Goal: Transaction & Acquisition: Obtain resource

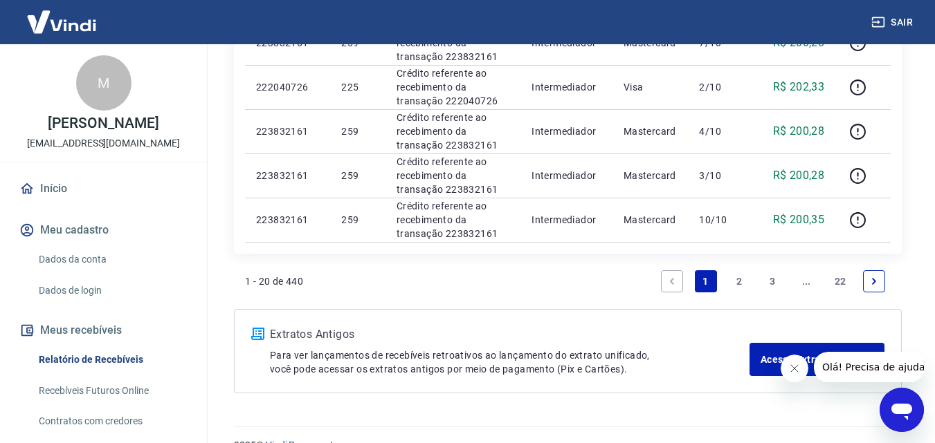
scroll to position [1038, 0]
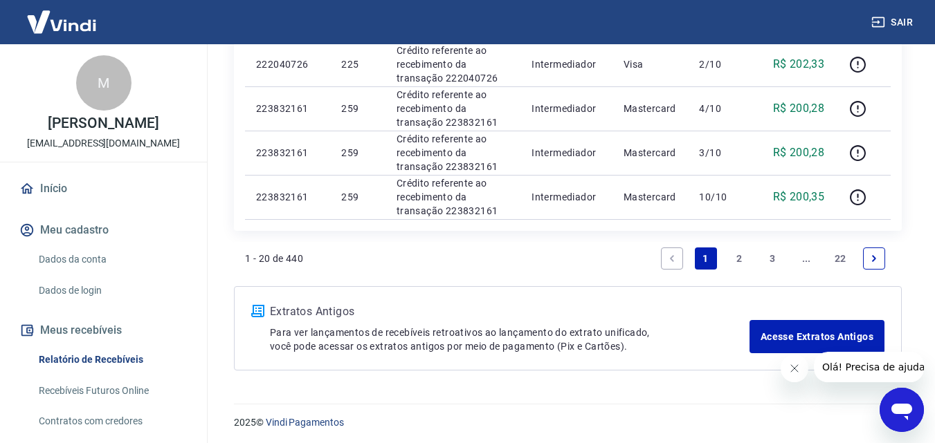
click at [737, 262] on link "2" at bounding box center [739, 259] width 22 height 22
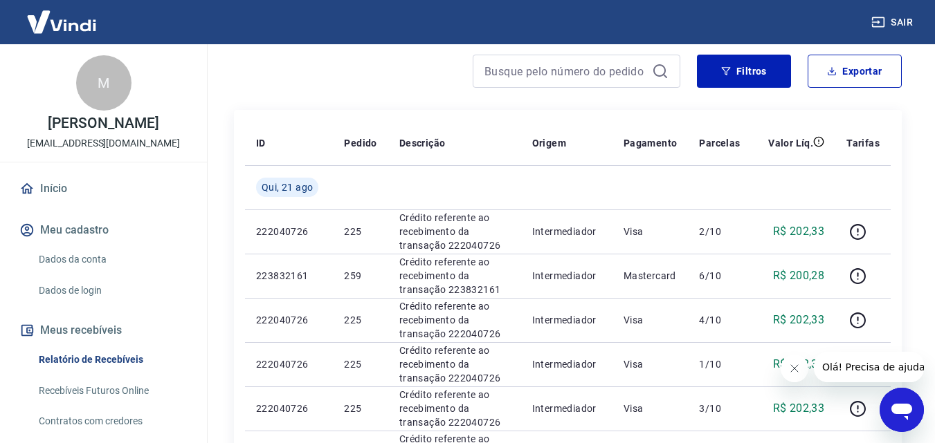
scroll to position [117, 0]
click at [854, 59] on button "Exportar" at bounding box center [854, 71] width 94 height 33
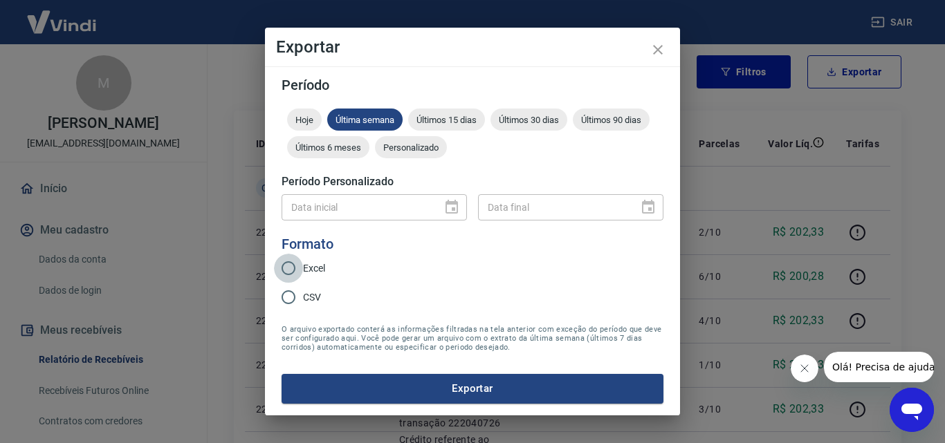
click at [292, 264] on input "Excel" at bounding box center [288, 268] width 29 height 29
radio input "true"
click at [432, 383] on button "Exportar" at bounding box center [473, 388] width 382 height 29
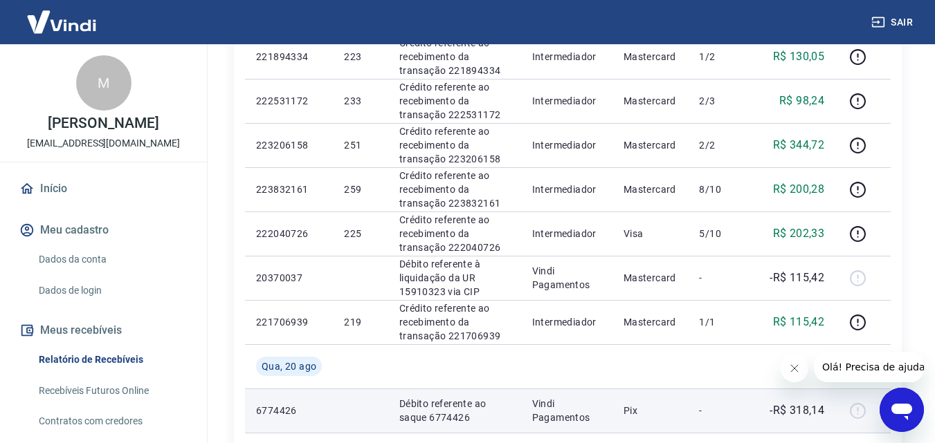
scroll to position [532, 0]
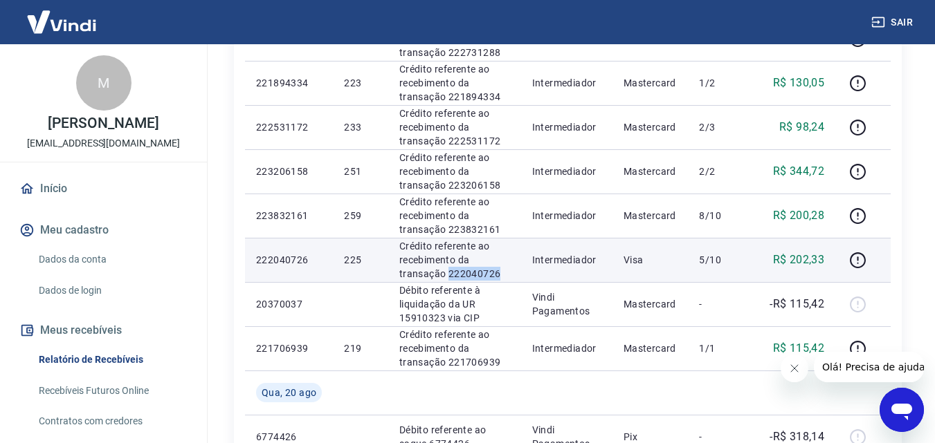
drag, startPoint x: 499, startPoint y: 272, endPoint x: 448, endPoint y: 275, distance: 52.0
click at [448, 275] on p "Crédito referente ao recebimento da transação 222040726" at bounding box center [454, 260] width 111 height 42
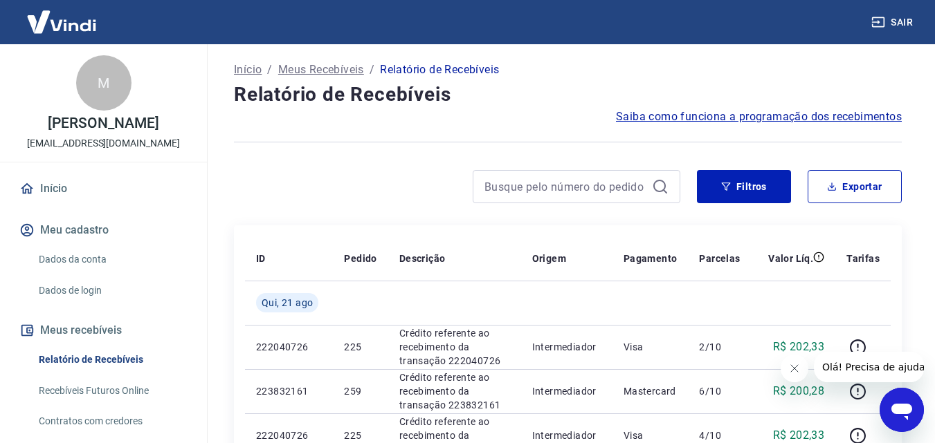
scroll to position [0, 0]
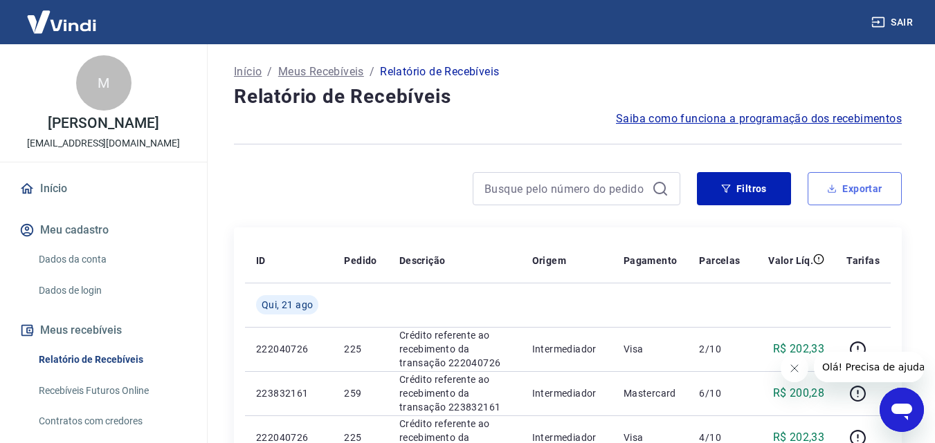
click at [856, 186] on button "Exportar" at bounding box center [854, 188] width 94 height 33
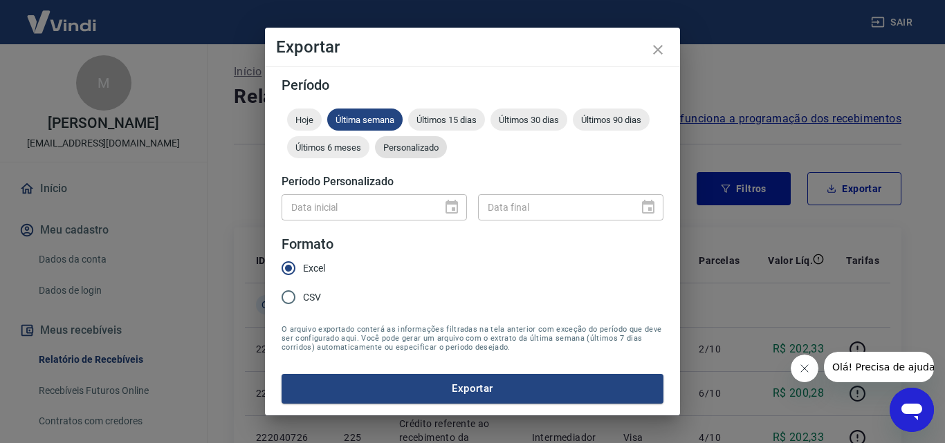
click at [409, 141] on div "Personalizado" at bounding box center [411, 147] width 72 height 22
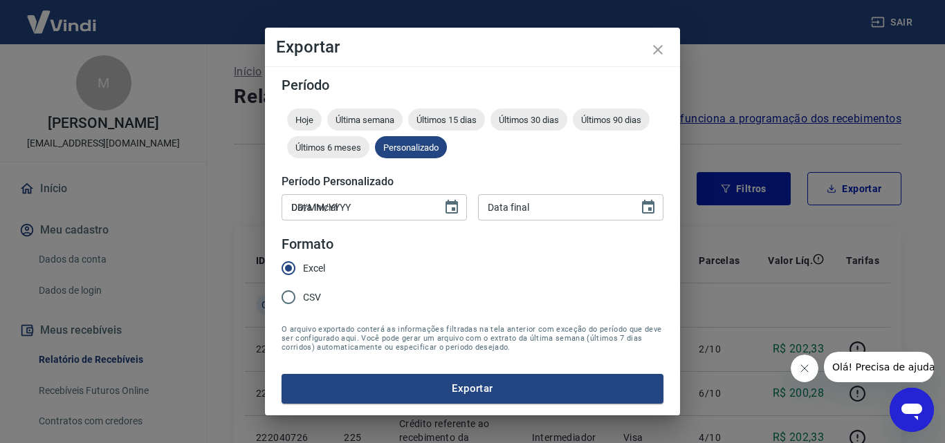
click at [363, 212] on input "DD/MM/YYYY" at bounding box center [357, 207] width 151 height 26
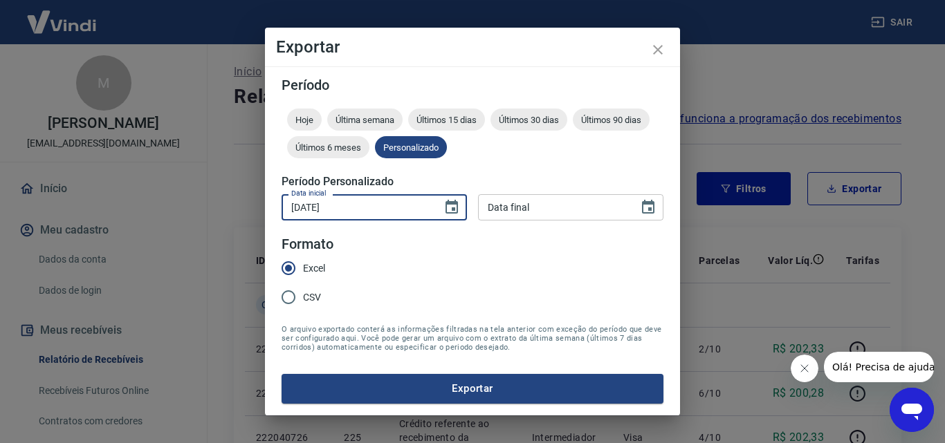
type input "[DATE]"
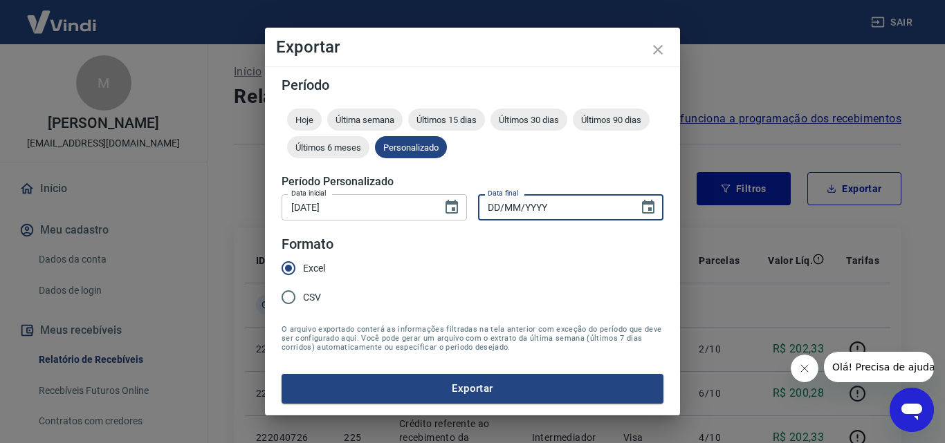
click at [502, 210] on input "DD/MM/YYYY" at bounding box center [553, 207] width 151 height 26
type input "[DATE]"
click at [434, 389] on button "Exportar" at bounding box center [473, 388] width 382 height 29
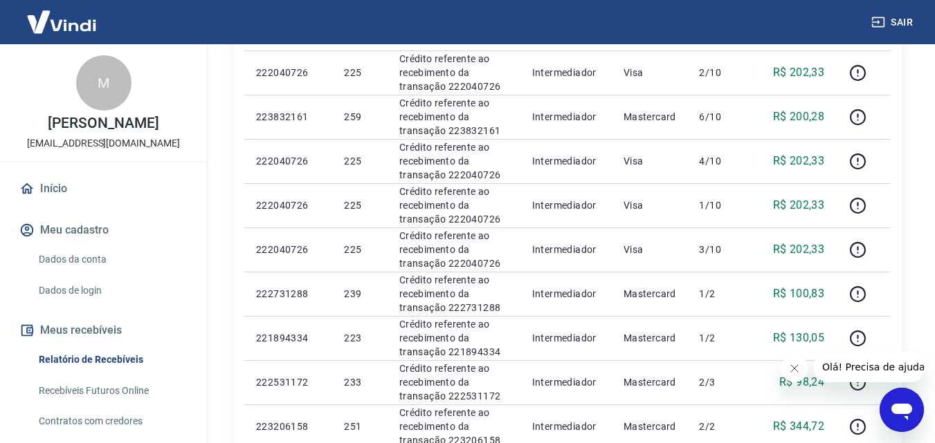
scroll to position [1085, 0]
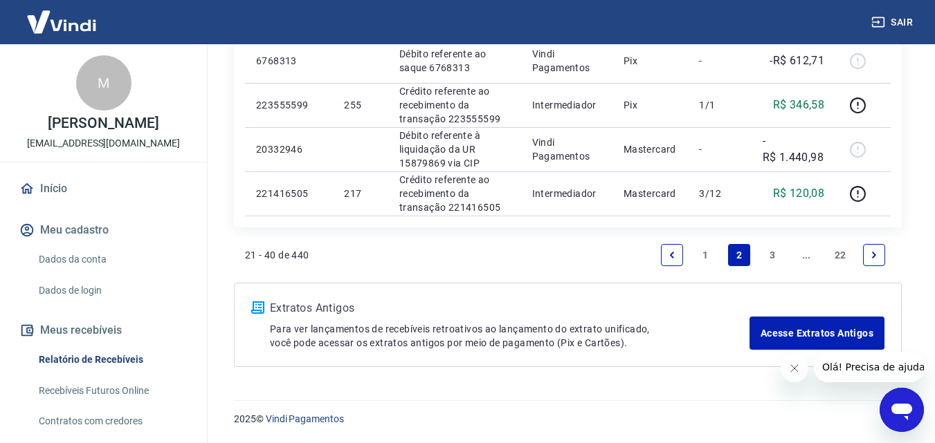
click at [704, 253] on link "1" at bounding box center [706, 255] width 22 height 22
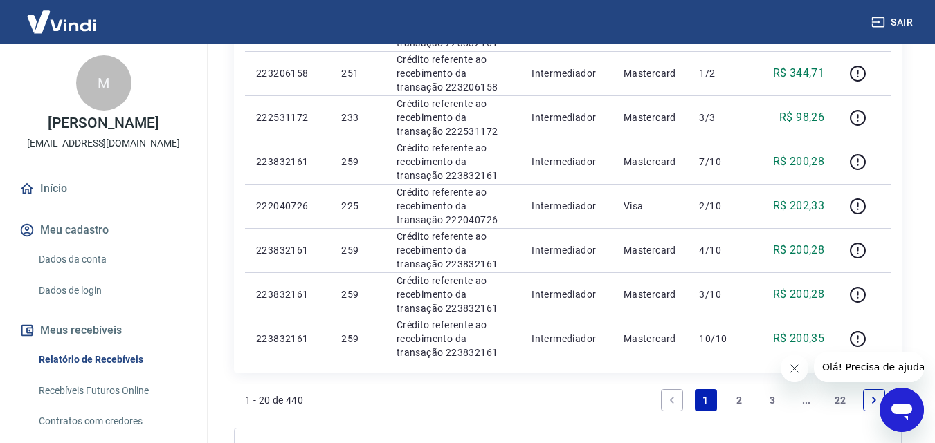
scroll to position [899, 0]
